Goal: Find specific page/section: Find specific page/section

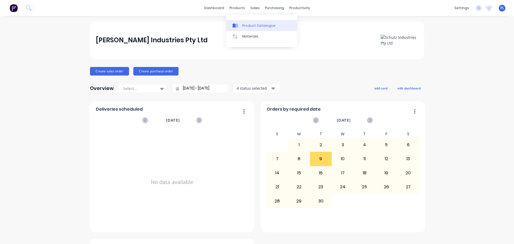
click at [246, 21] on link "Product Catalogue" at bounding box center [261, 25] width 71 height 11
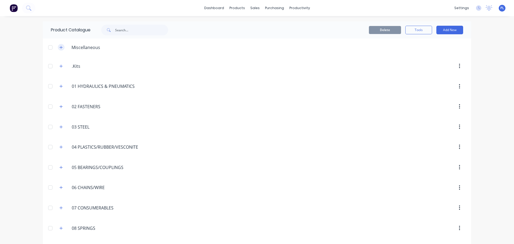
click at [59, 46] on icon "button" at bounding box center [60, 48] width 3 height 4
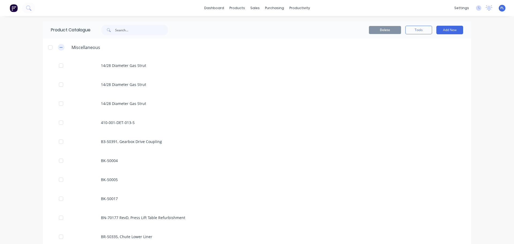
click at [59, 46] on icon "button" at bounding box center [60, 48] width 3 height 4
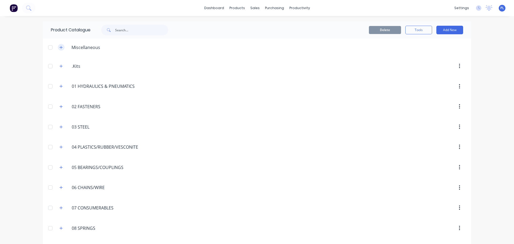
click at [60, 49] on button "button" at bounding box center [61, 47] width 7 height 7
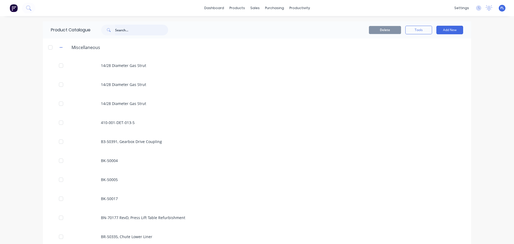
click at [137, 26] on input "text" at bounding box center [141, 30] width 53 height 11
paste input "GV-50338, Baler Plunger Assembly"
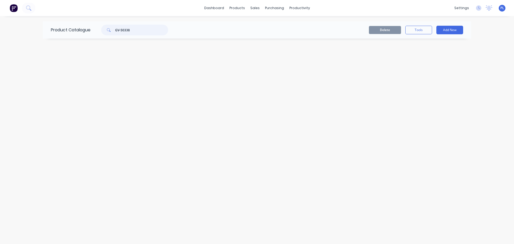
type input "GV-50338"
click at [116, 32] on div "GV-50338" at bounding box center [134, 30] width 67 height 11
drag, startPoint x: 138, startPoint y: 32, endPoint x: 77, endPoint y: 27, distance: 61.3
click at [89, 27] on div "Product Catalogue GV-50338" at bounding box center [112, 29] width 139 height 17
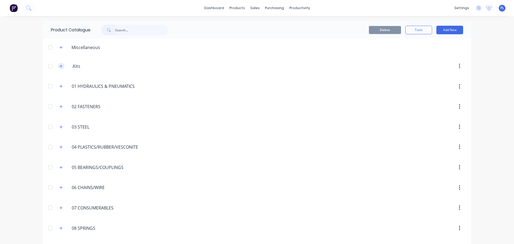
click at [59, 64] on icon "button" at bounding box center [60, 66] width 3 height 4
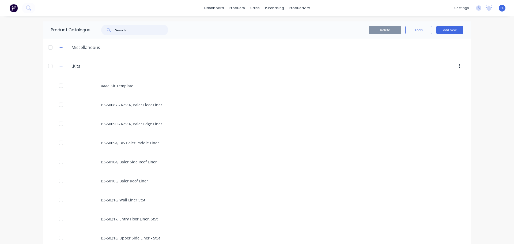
click at [143, 32] on input "text" at bounding box center [141, 30] width 53 height 11
paste input "GV-51000, Baler Rotary Feeder"
type input "GV-51000, Baler Rotary Feeder"
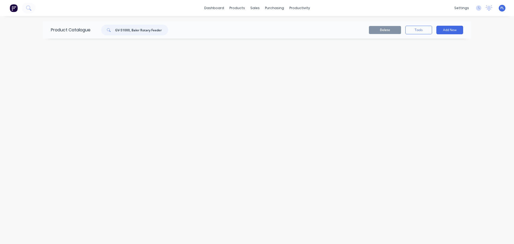
click at [133, 31] on input "GV-51000, Baler Rotary Feeder" at bounding box center [141, 30] width 53 height 11
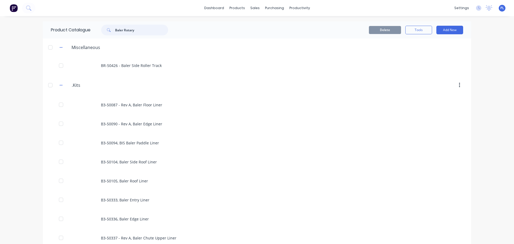
type input "Baler Rotary"
